Goal: Transaction & Acquisition: Purchase product/service

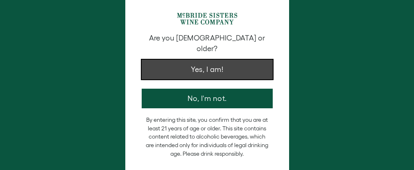
click at [164, 60] on button "Yes, I am!" at bounding box center [207, 70] width 131 height 20
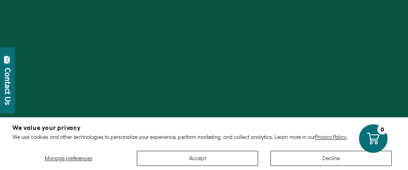
scroll to position [26, 0]
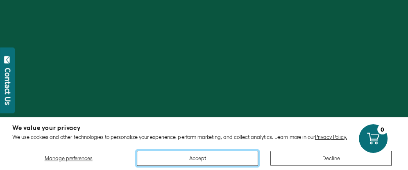
click at [210, 156] on button "Accept" at bounding box center [197, 158] width 121 height 15
click at [201, 159] on button "Accept" at bounding box center [197, 158] width 121 height 15
click at [190, 154] on button "Accept" at bounding box center [197, 158] width 121 height 15
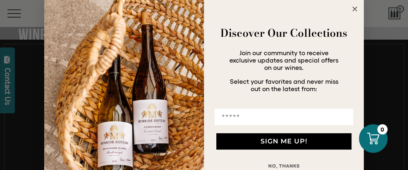
scroll to position [327, 0]
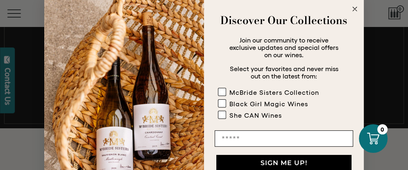
click at [354, 8] on circle "Close dialog" at bounding box center [354, 9] width 9 height 9
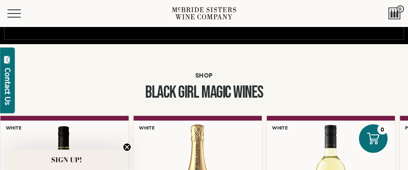
scroll to position [491, 0]
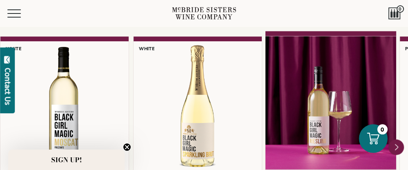
click at [300, 92] on div at bounding box center [330, 102] width 131 height 133
